Goal: Find contact information: Find contact information

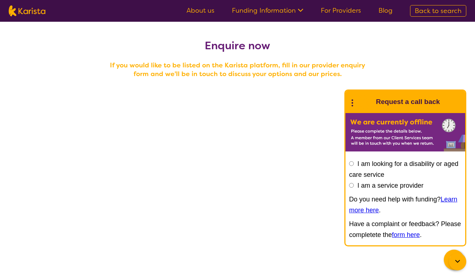
scroll to position [633, 0]
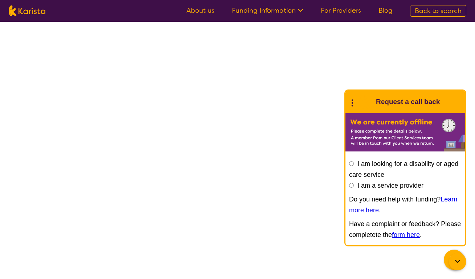
select select "tfa_101"
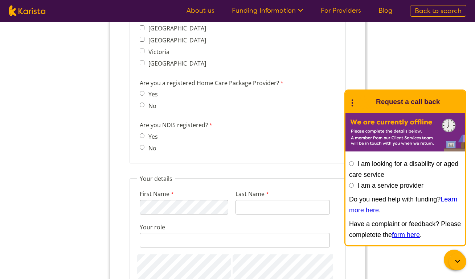
scroll to position [0, 0]
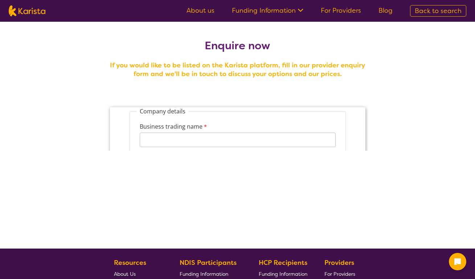
click at [337, 11] on link "For Providers" at bounding box center [341, 10] width 40 height 9
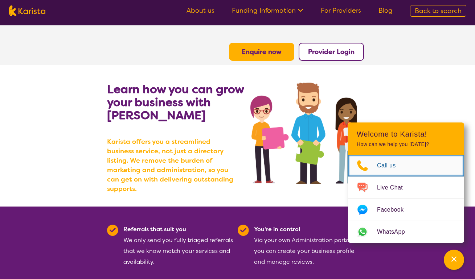
click at [380, 167] on span "Call us" at bounding box center [391, 165] width 28 height 11
